Goal: Information Seeking & Learning: Understand process/instructions

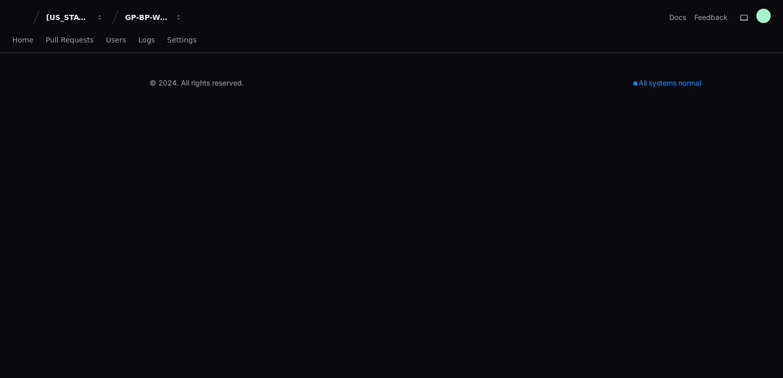
click at [149, 34] on div "Home Pull Requests Users Logs Settings" at bounding box center [104, 41] width 184 height 24
click at [90, 12] on div "GP-BP-WoodProducts" at bounding box center [68, 17] width 44 height 10
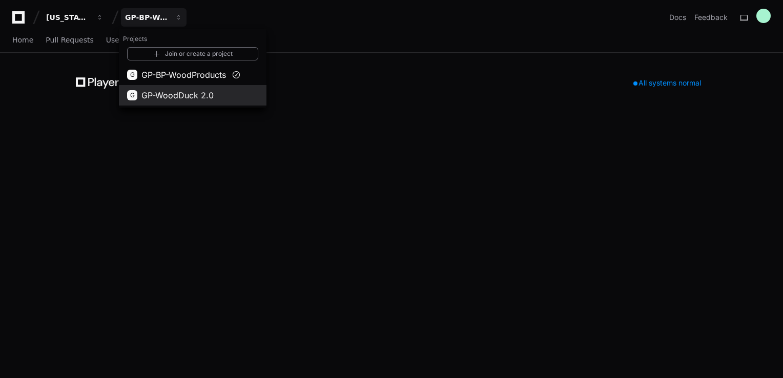
click at [153, 99] on span "GP-WoodDuck 2.0" at bounding box center [177, 95] width 72 height 12
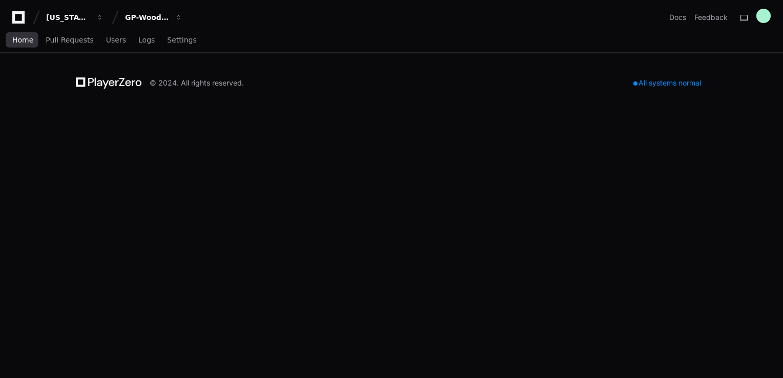
click at [22, 49] on link "Home" at bounding box center [22, 41] width 21 height 24
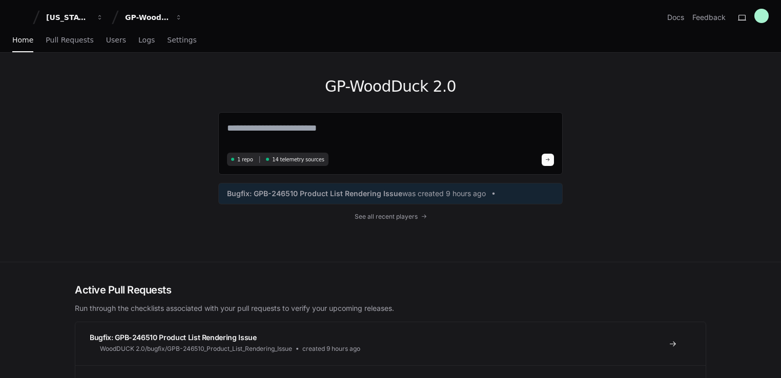
scroll to position [69, 0]
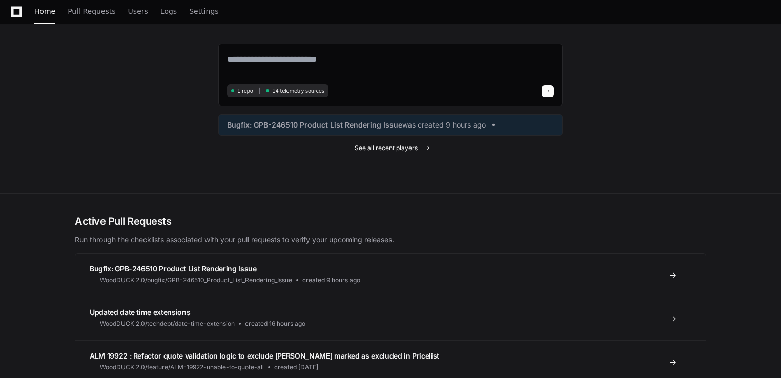
click at [410, 147] on span "See all recent players" at bounding box center [386, 148] width 63 height 8
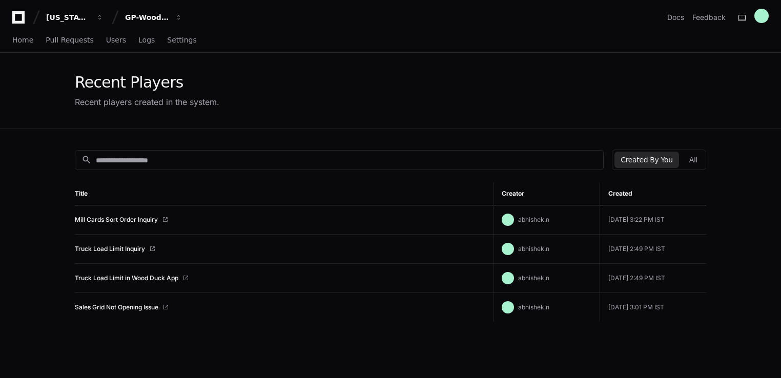
click at [204, 216] on div "Mill Cards Sort Order Inquiry" at bounding box center [280, 220] width 410 height 8
click at [169, 212] on td "Mill Cards Sort Order Inquiry" at bounding box center [284, 219] width 418 height 29
click at [163, 222] on span at bounding box center [165, 220] width 6 height 6
click at [133, 217] on link "Mill Cards Sort Order Inquiry" at bounding box center [116, 220] width 83 height 8
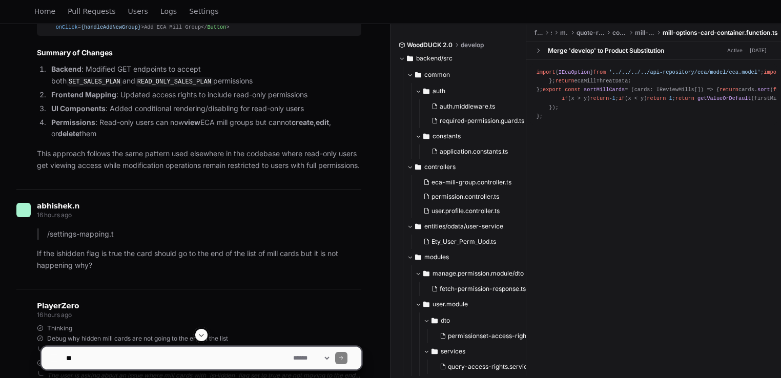
scroll to position [7309, 0]
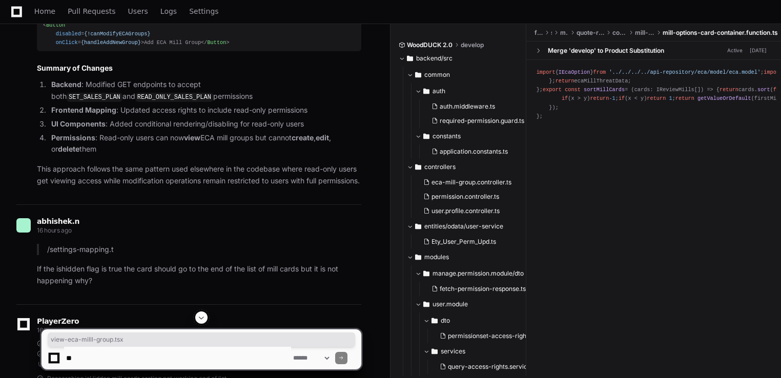
drag, startPoint x: 281, startPoint y: 108, endPoint x: 66, endPoint y: 121, distance: 215.6
copy code "view-eca-milll-group.tsx"
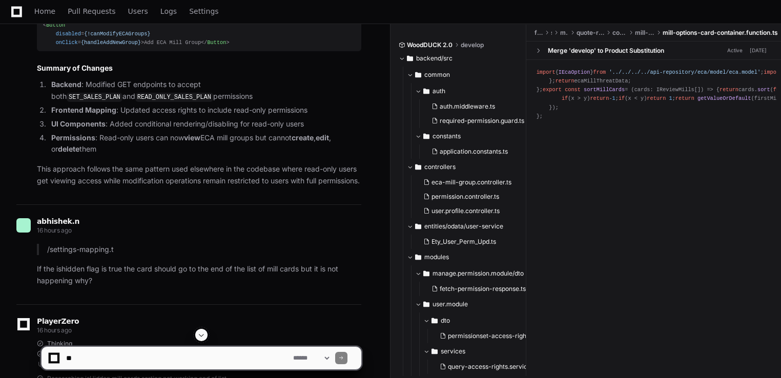
drag, startPoint x: 97, startPoint y: 147, endPoint x: 111, endPoint y: 153, distance: 14.9
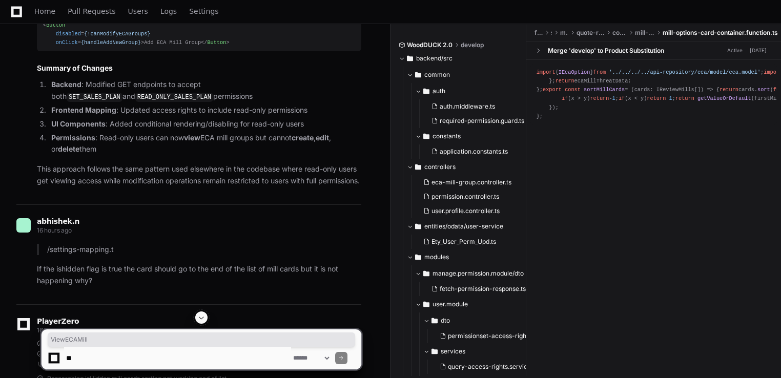
copy span "ViewECAMill"
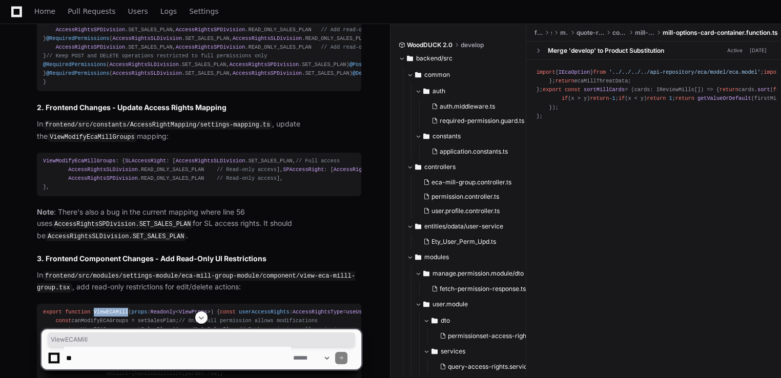
scroll to position [6695, 0]
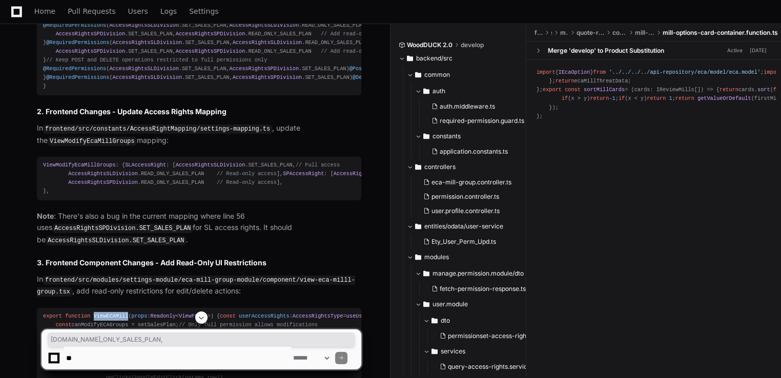
drag, startPoint x: 181, startPoint y: 206, endPoint x: 50, endPoint y: 208, distance: 130.7
click at [50, 91] on div "// For viewing ECA mill groups (GET operations) @RequiredPermissions ( AccessRi…" at bounding box center [199, 51] width 312 height 79
copy div "AccessRightsSLDivision . READ_ONLY_SALES_PLAN ,"
